Goal: Obtain resource: Download file/media

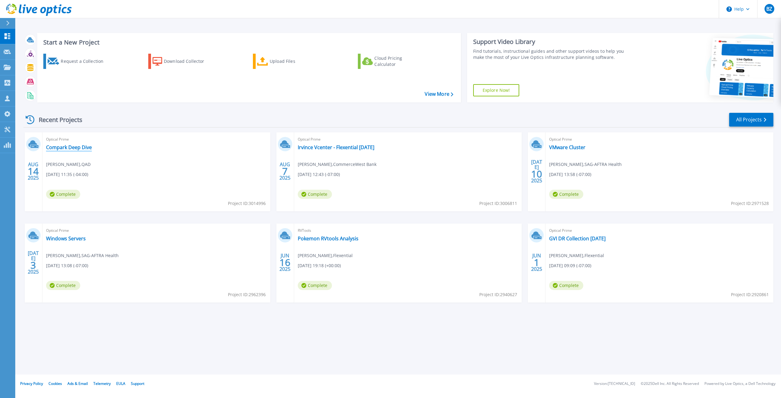
click at [70, 147] on link "Compark Deep Dive" at bounding box center [69, 147] width 46 height 6
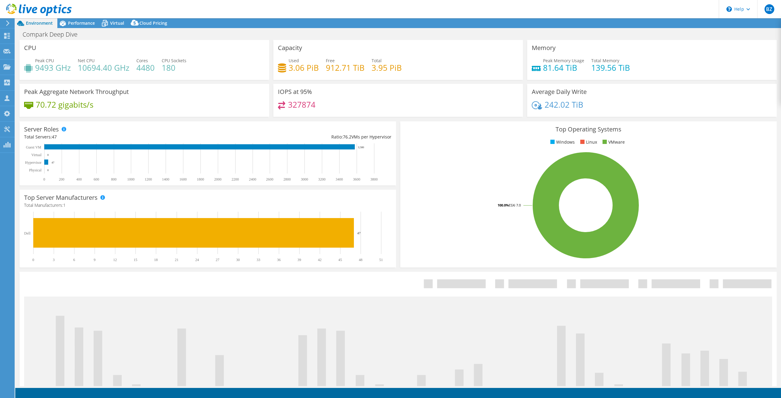
select select "USD"
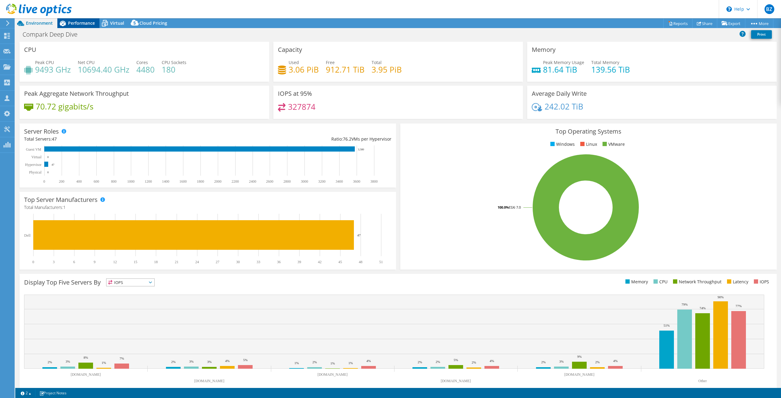
click at [68, 21] on icon at bounding box center [62, 23] width 11 height 11
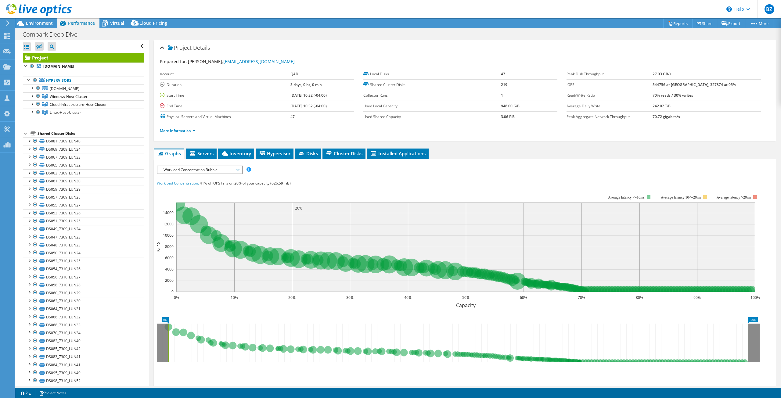
click at [204, 170] on span "Workload Concentration Bubble" at bounding box center [200, 169] width 78 height 7
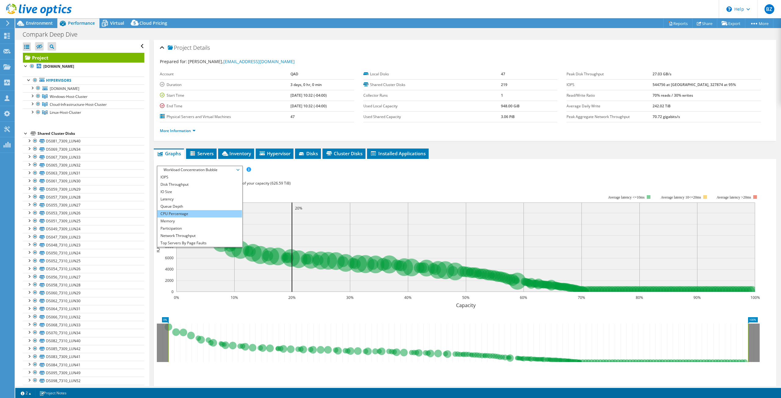
click at [185, 213] on li "CPU Percentage" at bounding box center [199, 213] width 85 height 7
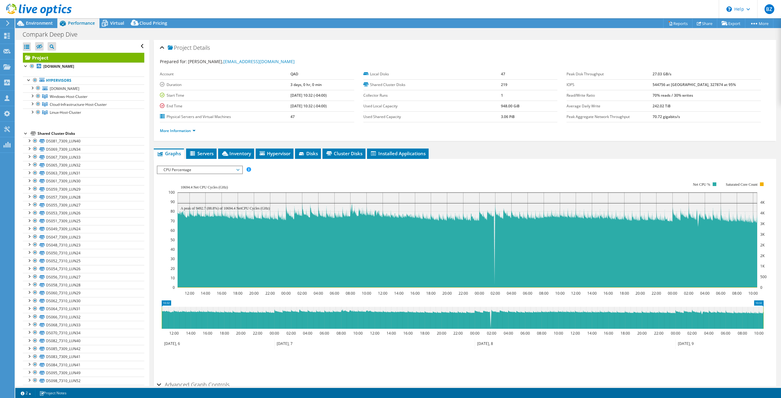
click at [603, 182] on rect at bounding box center [467, 235] width 598 height 122
click at [222, 168] on span "CPU Percentage" at bounding box center [200, 169] width 78 height 7
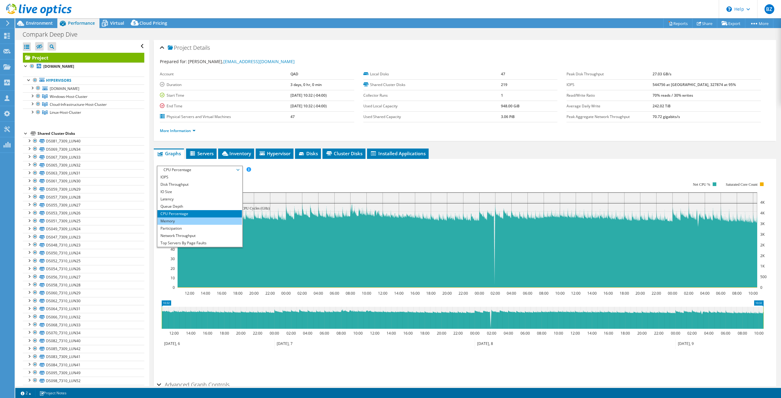
click at [184, 221] on li "Memory" at bounding box center [199, 221] width 85 height 7
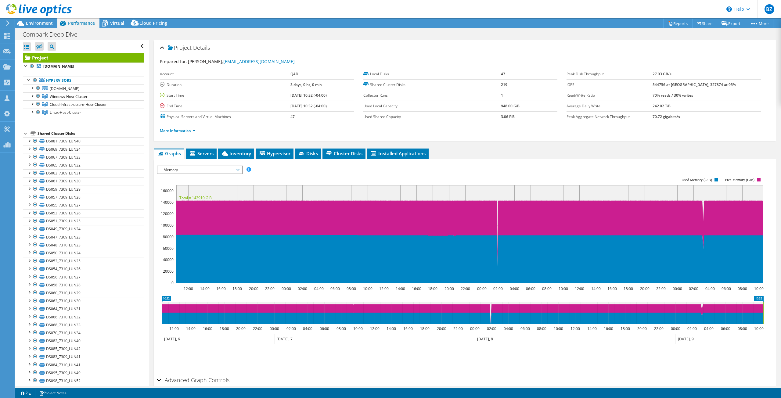
click at [198, 168] on span "Memory" at bounding box center [200, 169] width 78 height 7
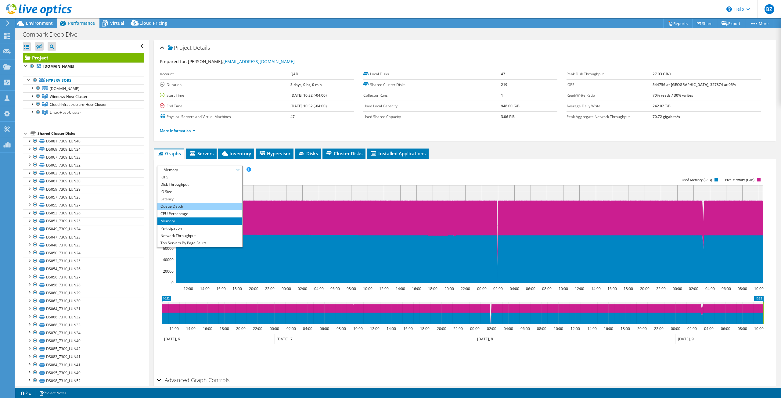
click at [191, 206] on li "Queue Depth" at bounding box center [199, 206] width 85 height 7
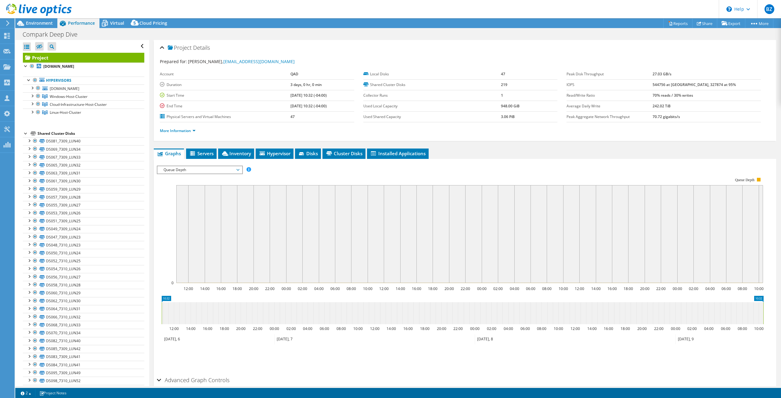
click at [197, 170] on span "Queue Depth" at bounding box center [200, 169] width 78 height 7
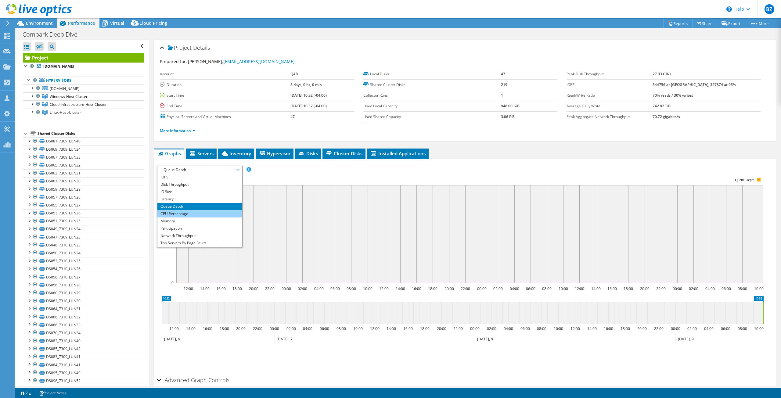
click at [189, 215] on li "CPU Percentage" at bounding box center [199, 213] width 85 height 7
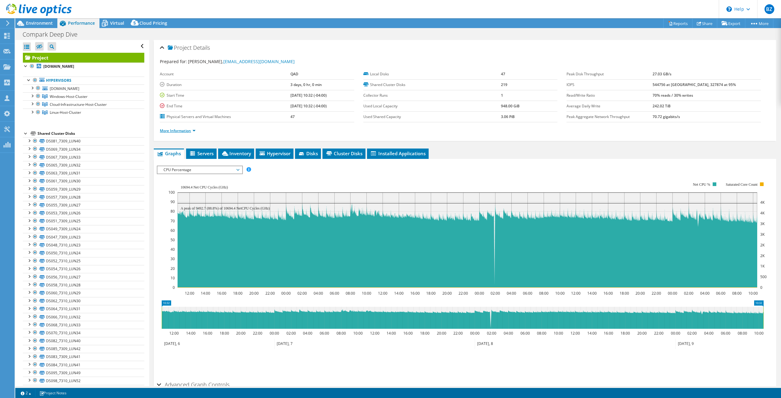
click at [193, 129] on link "More Information" at bounding box center [178, 130] width 36 height 5
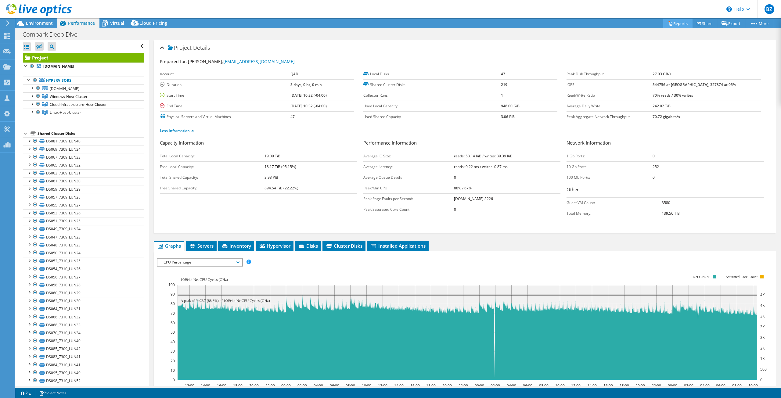
click at [681, 20] on link "Reports" at bounding box center [677, 23] width 29 height 9
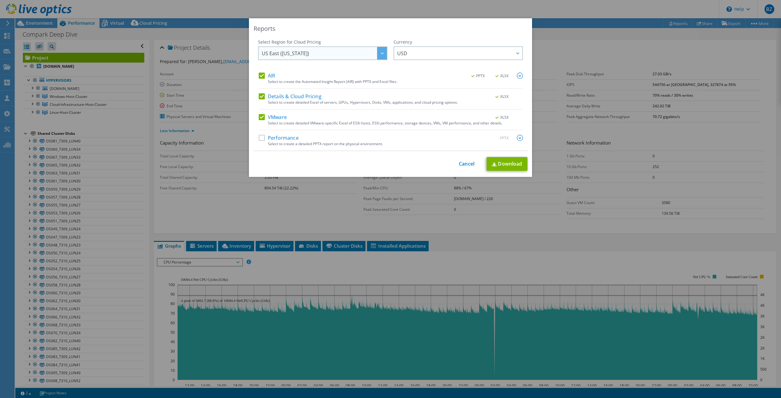
click at [381, 53] on icon at bounding box center [382, 53] width 3 height 2
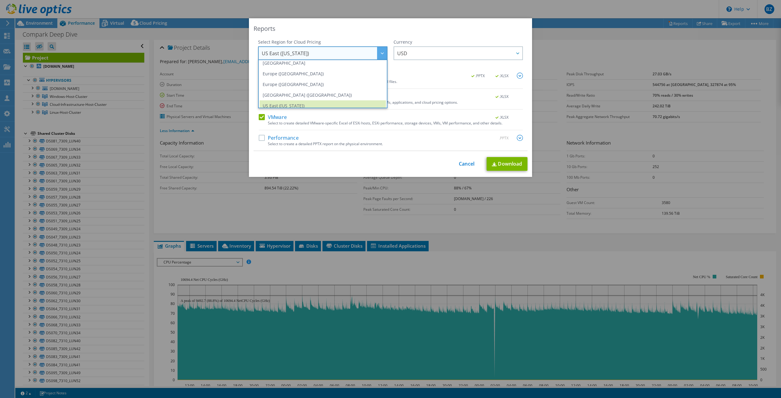
scroll to position [82, 0]
click at [318, 99] on li "US West ([US_STATE])" at bounding box center [323, 101] width 126 height 11
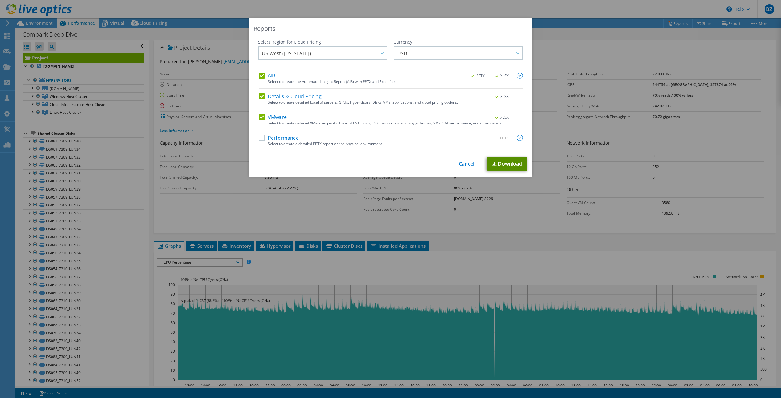
click at [503, 166] on link "Download" at bounding box center [507, 164] width 41 height 14
click at [465, 163] on link "Cancel" at bounding box center [467, 164] width 16 height 6
